Goal: Information Seeking & Learning: Check status

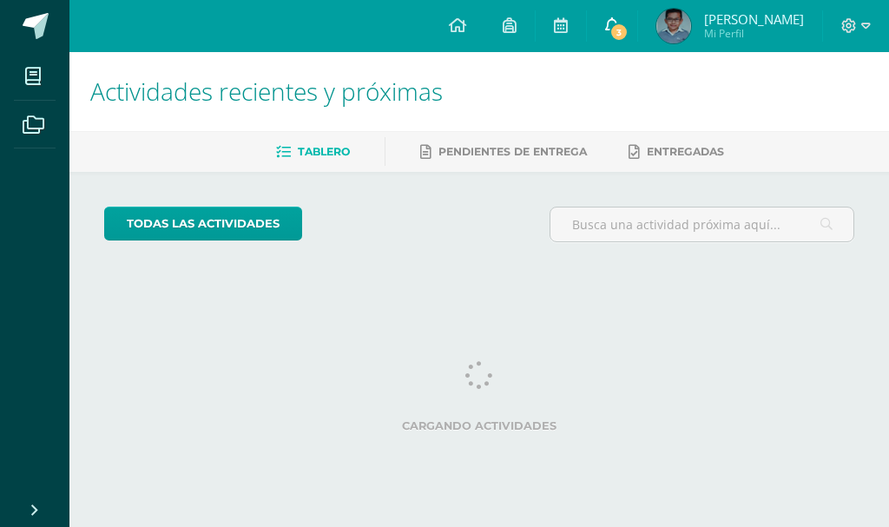
click at [637, 41] on link "3" at bounding box center [612, 26] width 50 height 52
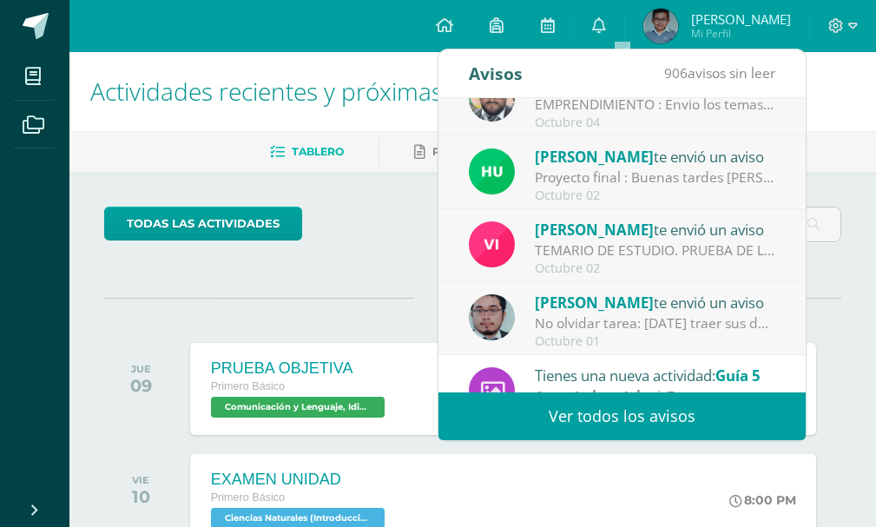
scroll to position [289, 0]
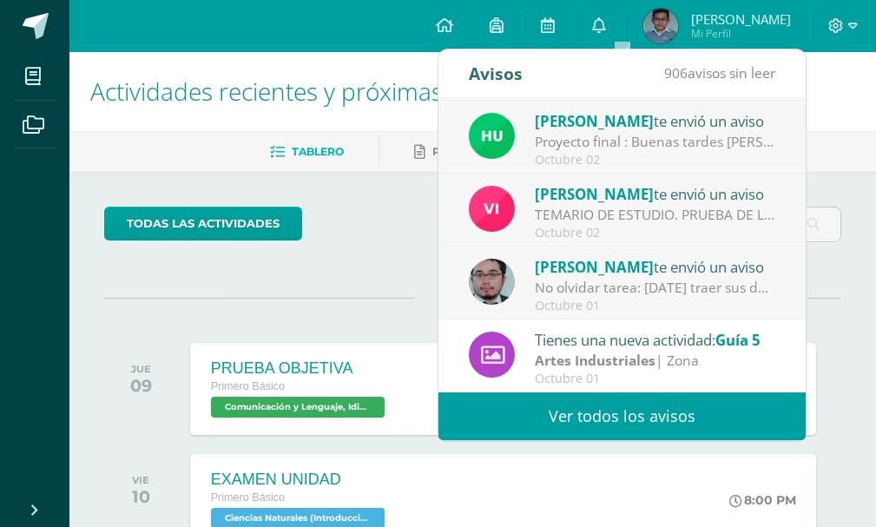
click at [601, 421] on link "Ver todos los avisos" at bounding box center [622, 417] width 367 height 48
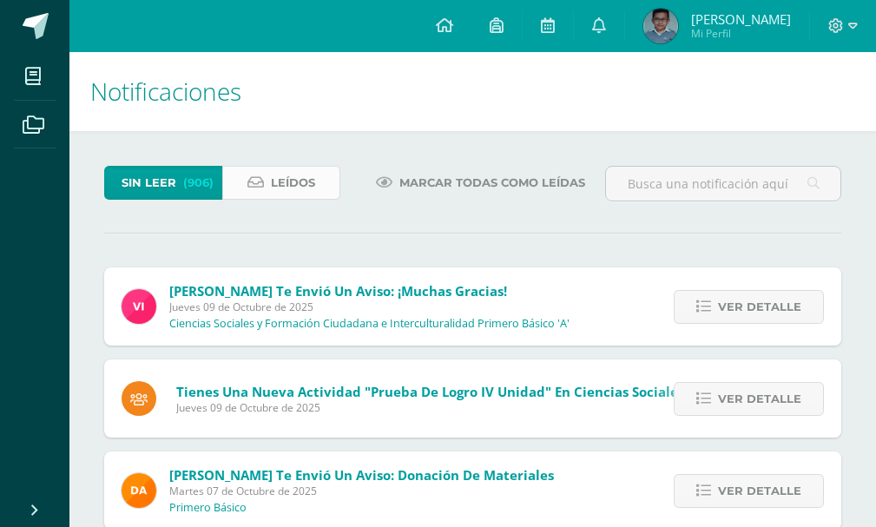
click at [297, 177] on span "Leídos" at bounding box center [293, 183] width 44 height 32
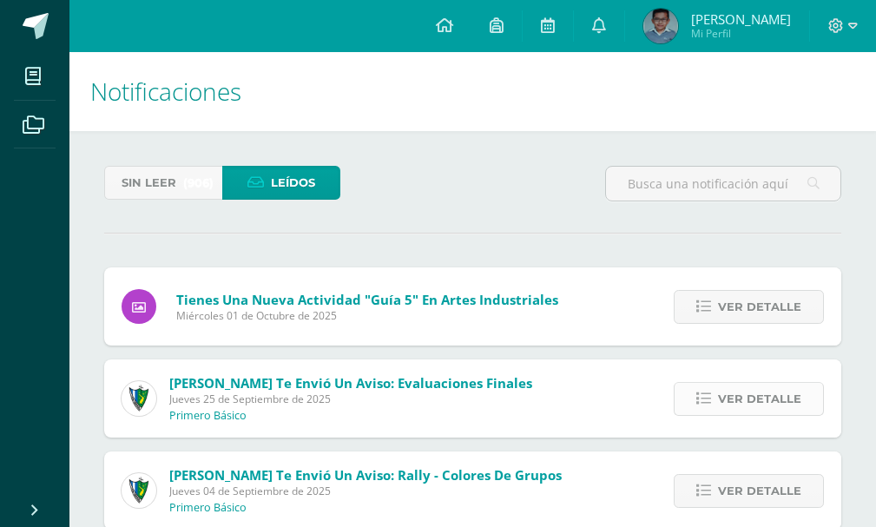
click at [749, 384] on span "Ver detalle" at bounding box center [759, 399] width 83 height 32
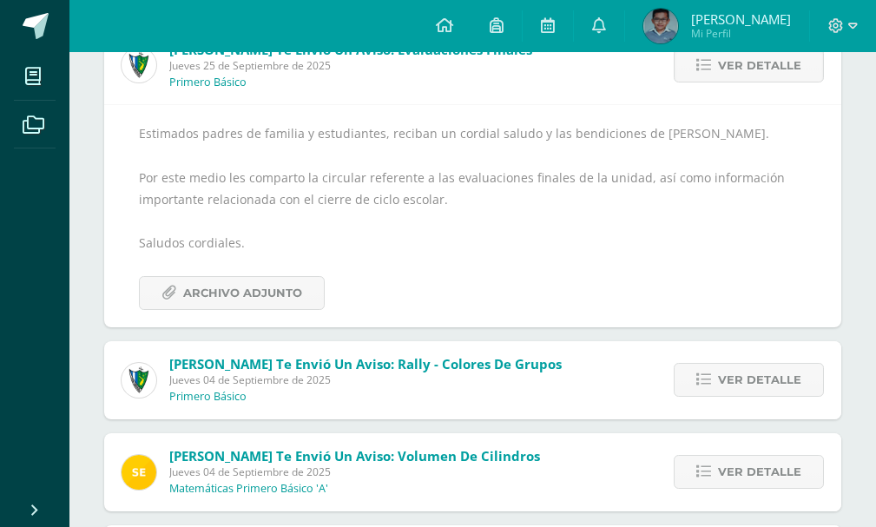
scroll to position [406, 0]
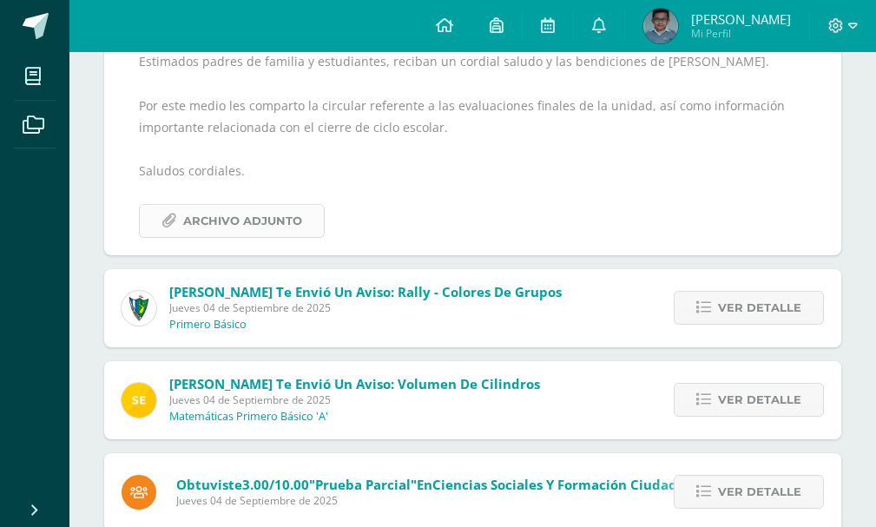
click at [231, 227] on span "Archivo Adjunto" at bounding box center [242, 221] width 119 height 32
